Goal: Find specific page/section: Find specific page/section

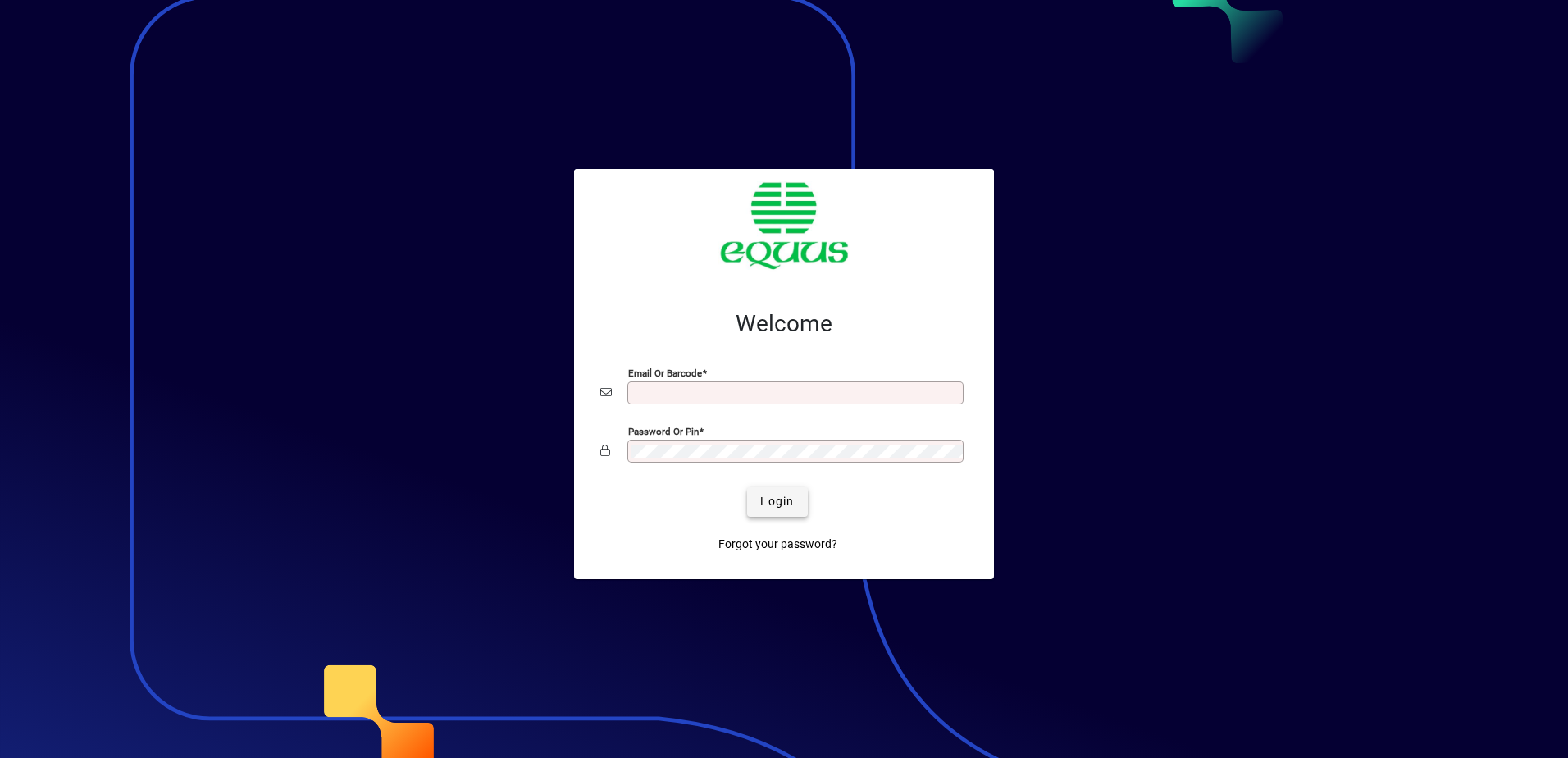
type input "**********"
click at [782, 501] on span "Login" at bounding box center [777, 501] width 34 height 17
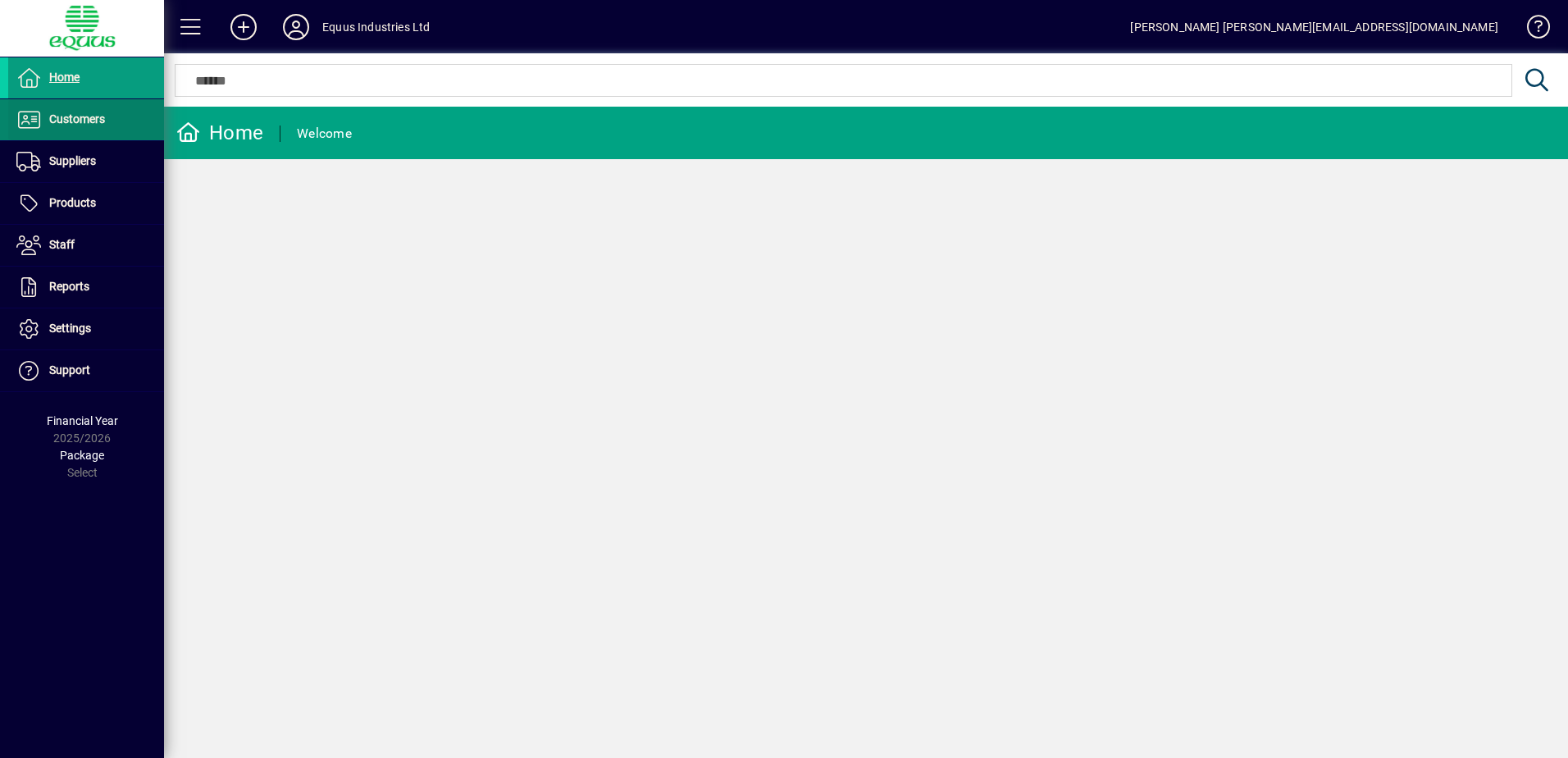
click at [58, 112] on span "Customers" at bounding box center [76, 119] width 56 height 13
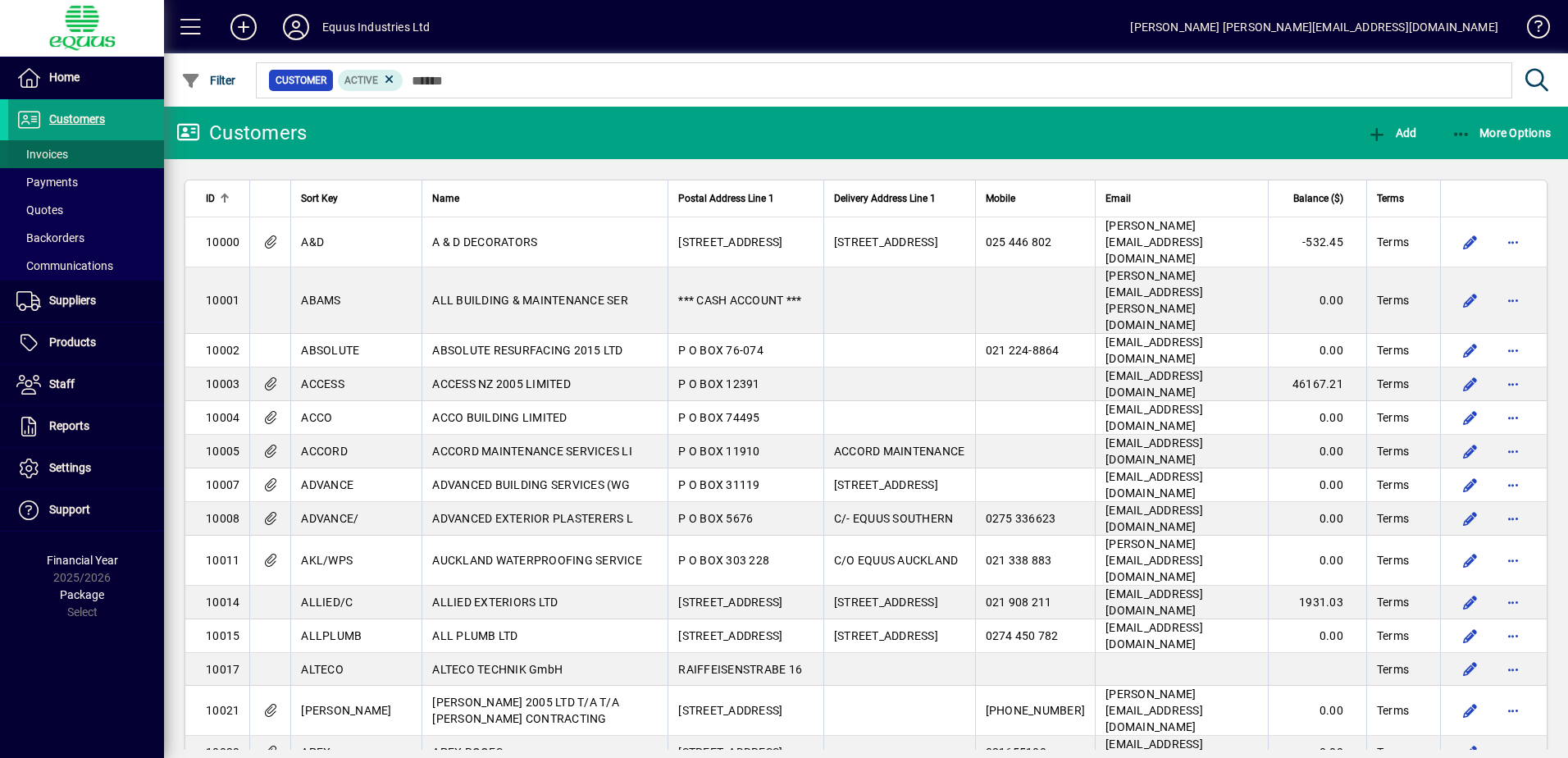
click at [63, 153] on span "Invoices" at bounding box center [42, 154] width 52 height 13
